Goal: Contribute content

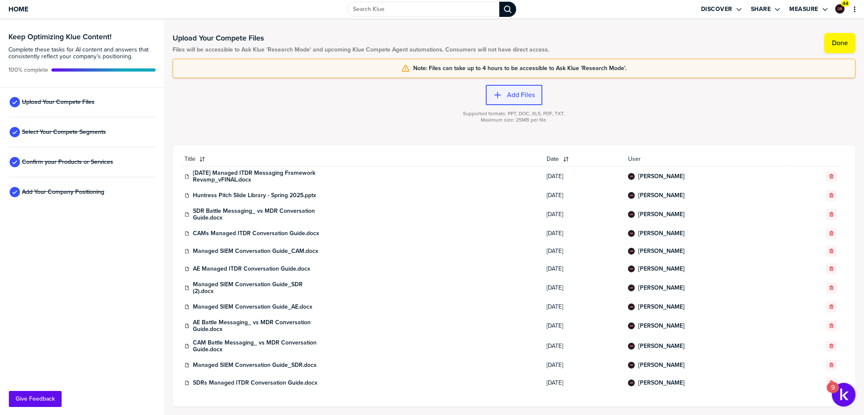
click at [519, 92] on label "Add Files" at bounding box center [521, 95] width 28 height 8
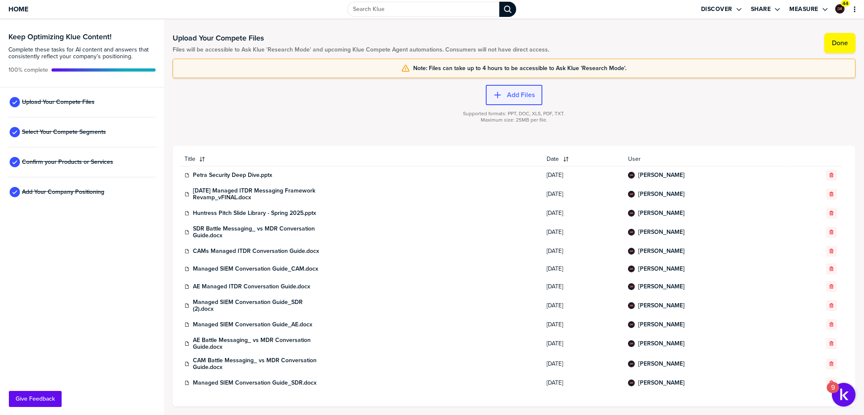
click at [512, 94] on label "Add Files" at bounding box center [521, 95] width 28 height 8
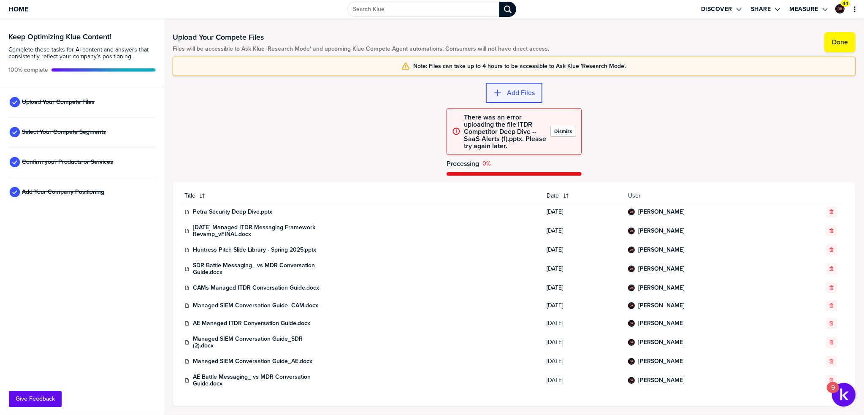
click at [527, 91] on label "Add Files" at bounding box center [521, 93] width 28 height 8
click at [568, 131] on label "Dismiss" at bounding box center [563, 131] width 18 height 7
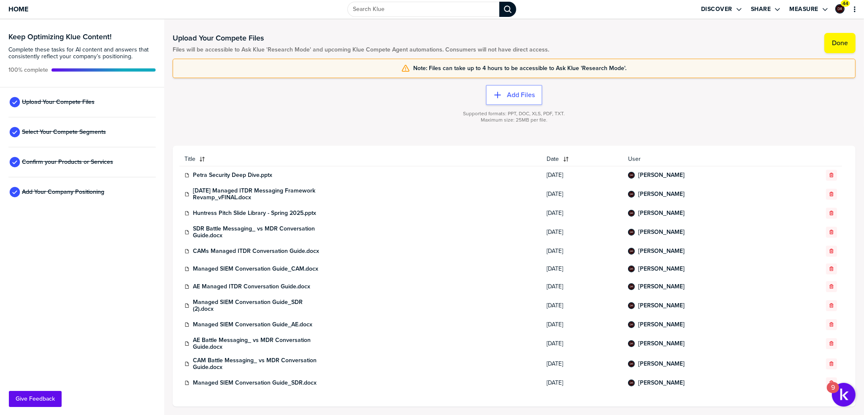
click at [520, 106] on div "Supported formats: PPT, DOC, XLS, PDF, TXT. Maximum size: 25MB per file." at bounding box center [514, 122] width 683 height 34
click at [523, 103] on button "Add Files" at bounding box center [514, 95] width 57 height 20
click at [520, 100] on button "Add Files" at bounding box center [514, 95] width 57 height 20
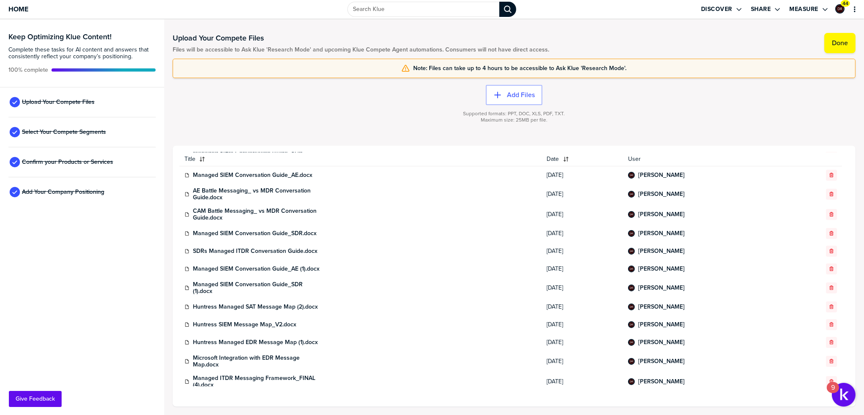
scroll to position [152, 0]
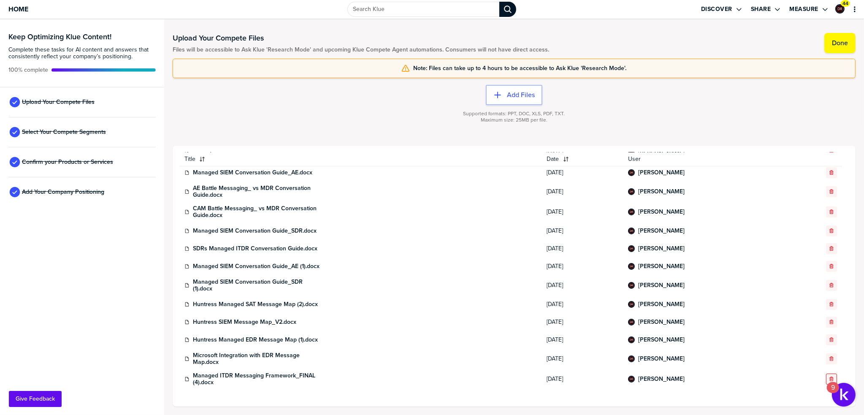
click at [826, 379] on button "button" at bounding box center [831, 379] width 11 height 11
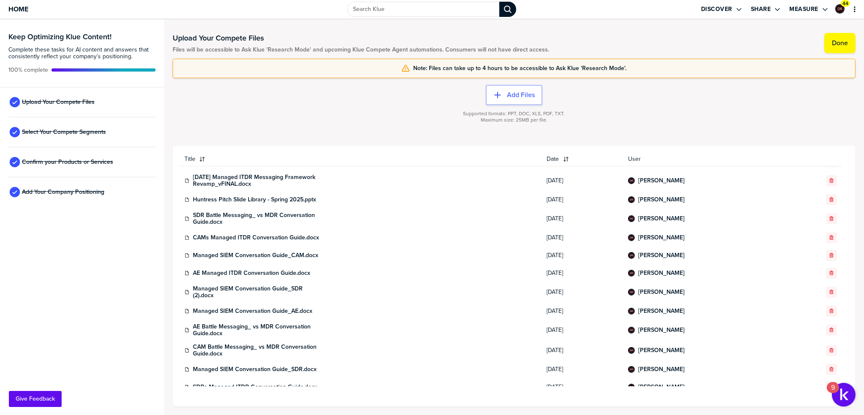
scroll to position [0, 0]
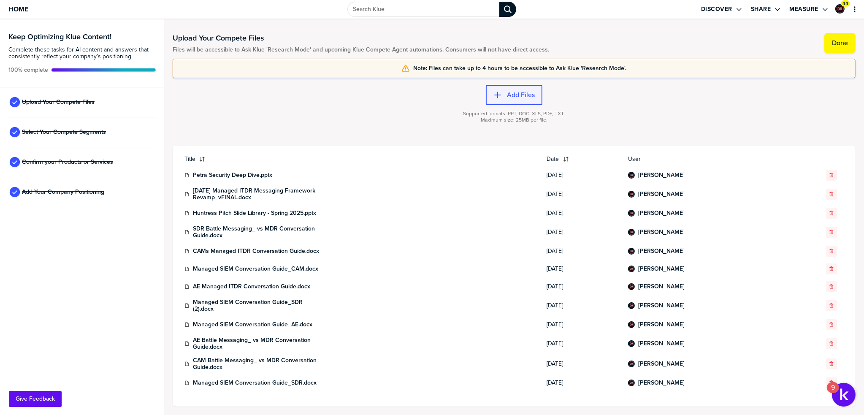
click at [504, 98] on div "button" at bounding box center [504, 95] width 5 height 8
click at [839, 45] on label "Done" at bounding box center [840, 43] width 16 height 8
click at [841, 41] on label "Done" at bounding box center [840, 43] width 16 height 8
click at [841, 40] on label "Done" at bounding box center [840, 43] width 16 height 8
click at [841, 41] on label "Done" at bounding box center [840, 43] width 16 height 8
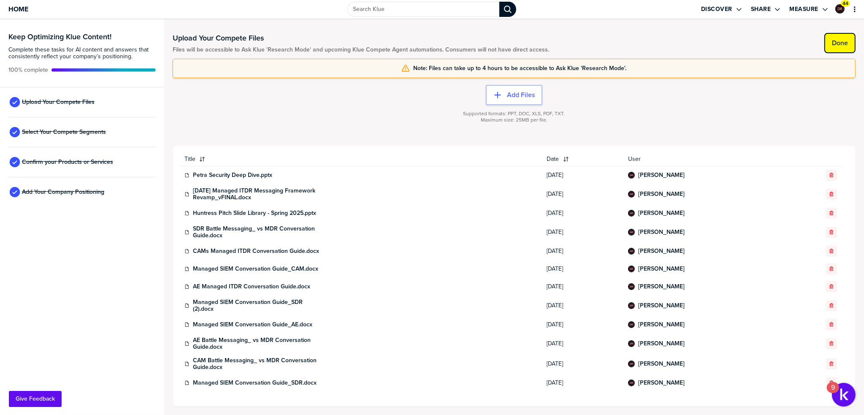
click at [841, 41] on label "Done" at bounding box center [840, 43] width 16 height 8
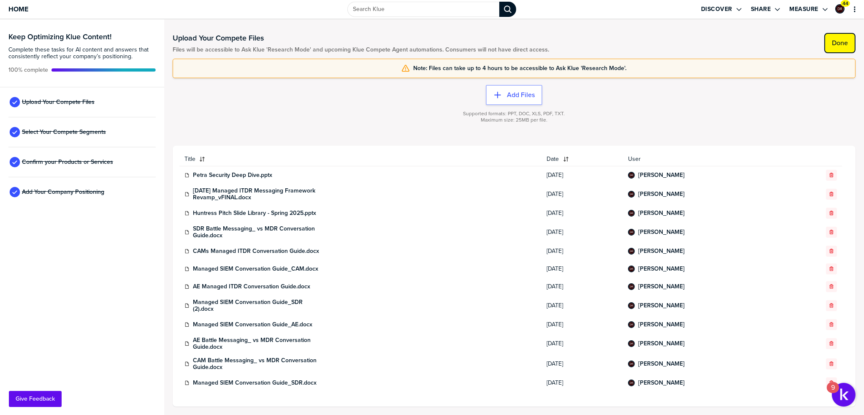
click at [841, 41] on label "Done" at bounding box center [840, 43] width 16 height 8
